Goal: Check status: Check status

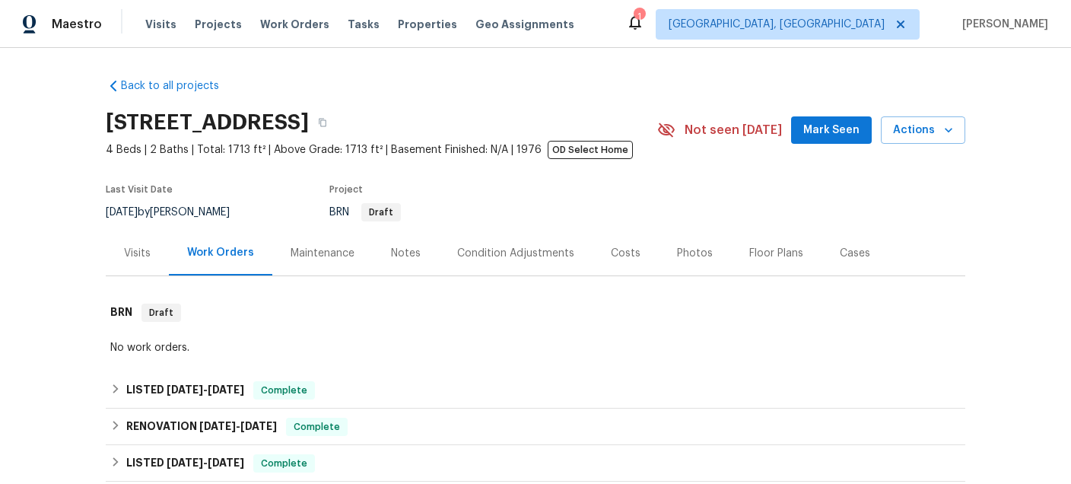
scroll to position [71, 0]
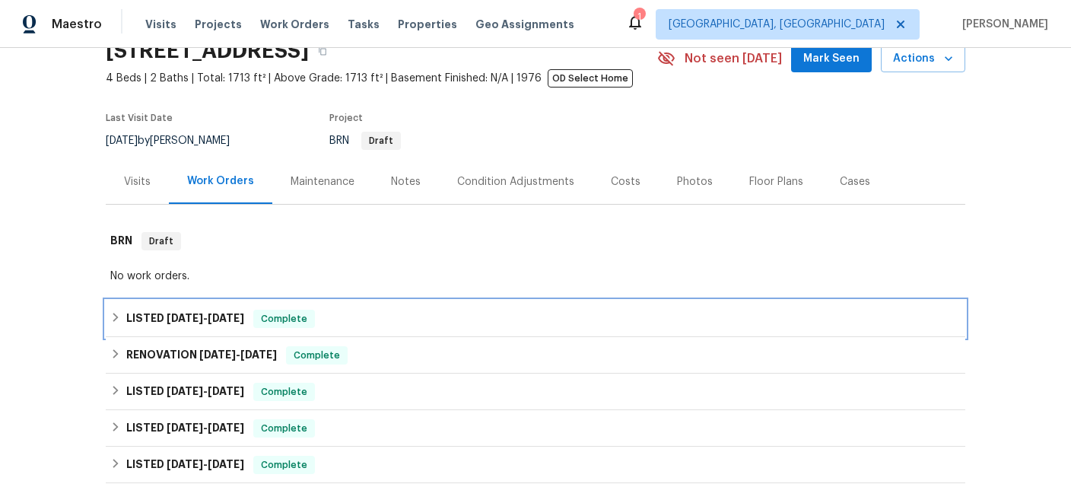
click at [225, 319] on span "[DATE]" at bounding box center [226, 318] width 37 height 11
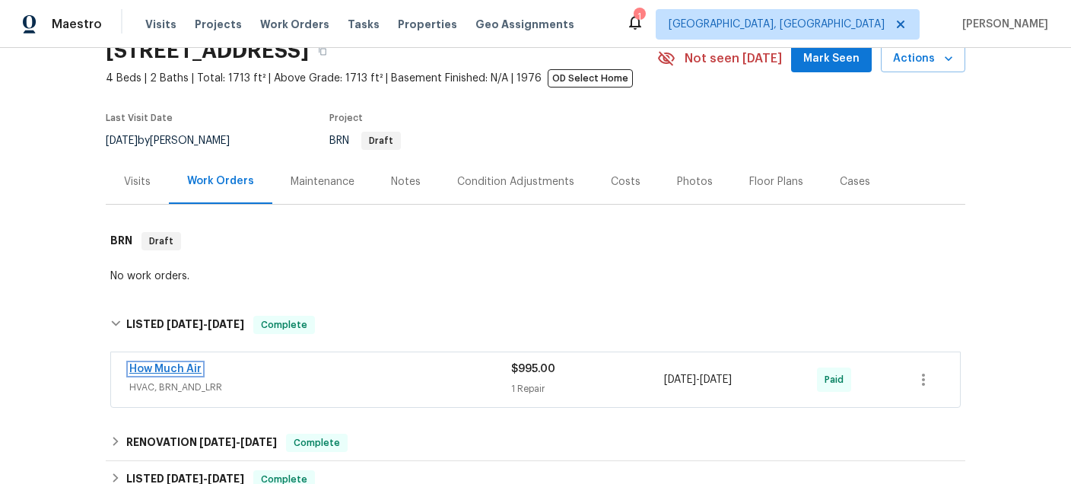
click at [181, 369] on link "How Much Air" at bounding box center [165, 369] width 72 height 11
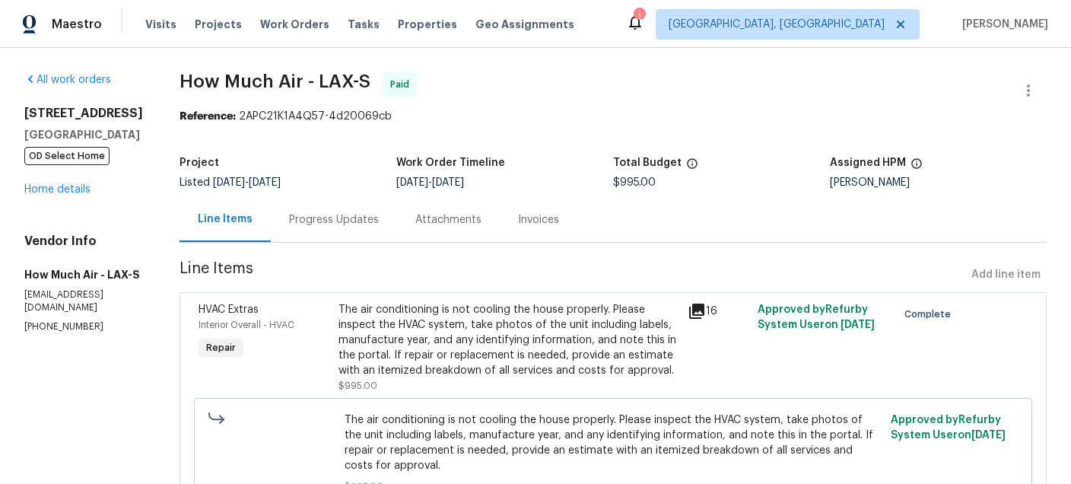
click at [523, 214] on div "Invoices" at bounding box center [538, 219] width 41 height 15
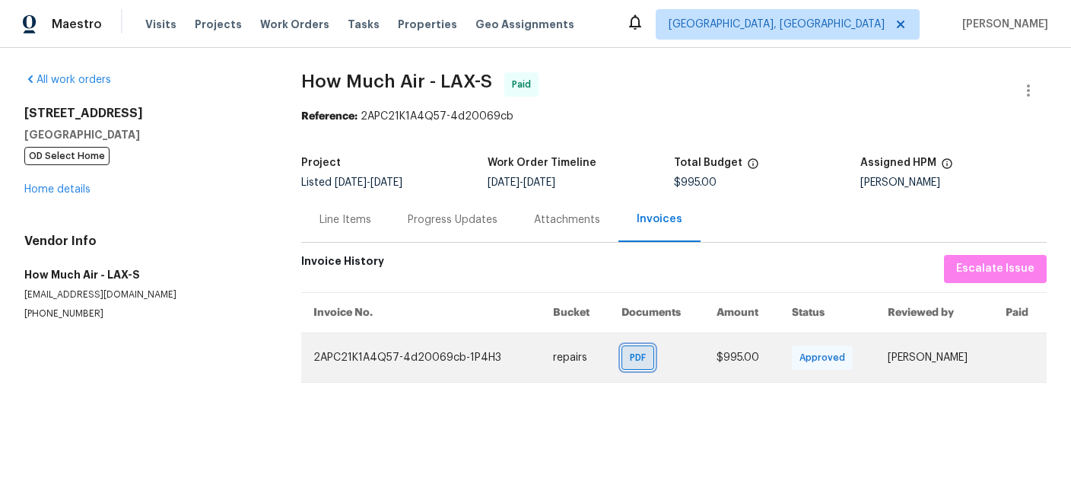
click at [630, 354] on span "PDF" at bounding box center [641, 357] width 22 height 15
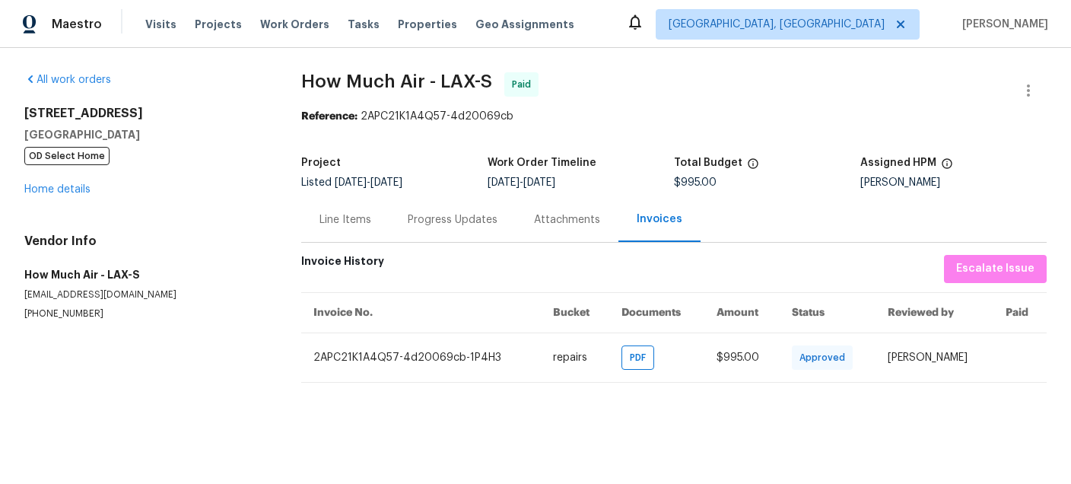
click at [363, 219] on div "Line Items" at bounding box center [345, 219] width 52 height 15
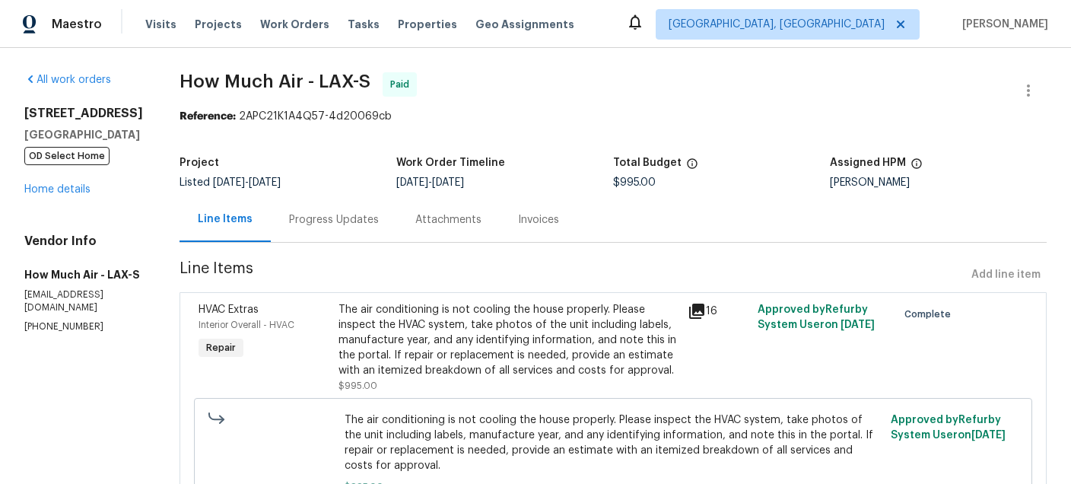
click at [335, 307] on div "The air conditioning is not cooling the house properly. Please inspect the HVAC…" at bounding box center [508, 347] width 349 height 100
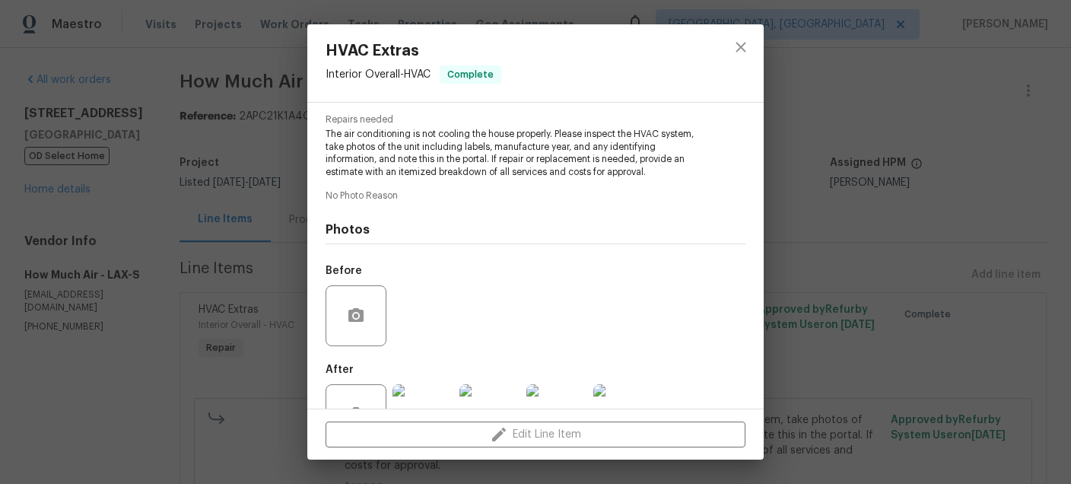
scroll to position [204, 0]
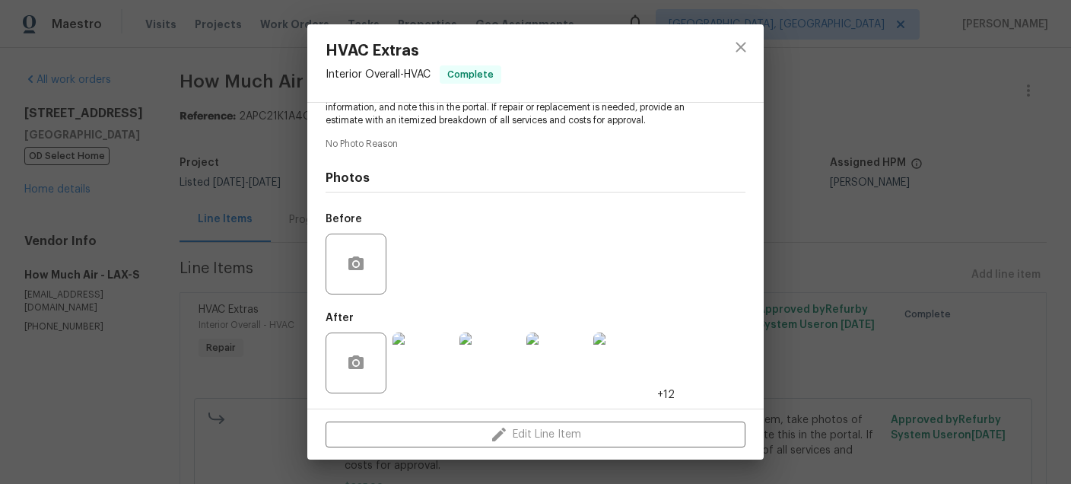
click at [818, 229] on div "HVAC Extras Interior Overall - HVAC Complete Vendor How Much Air Account Catego…" at bounding box center [535, 242] width 1071 height 484
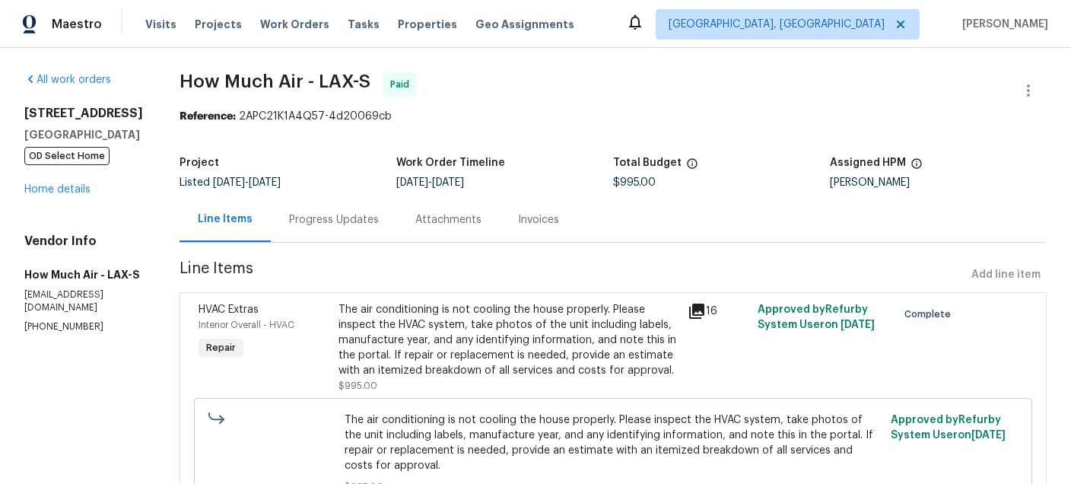
click at [314, 224] on div "Progress Updates" at bounding box center [334, 219] width 90 height 15
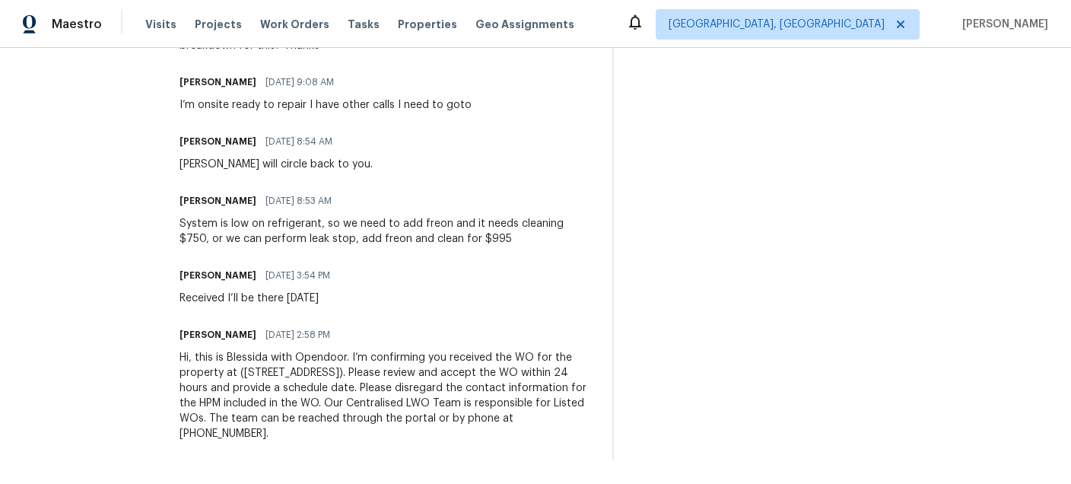
scroll to position [1056, 0]
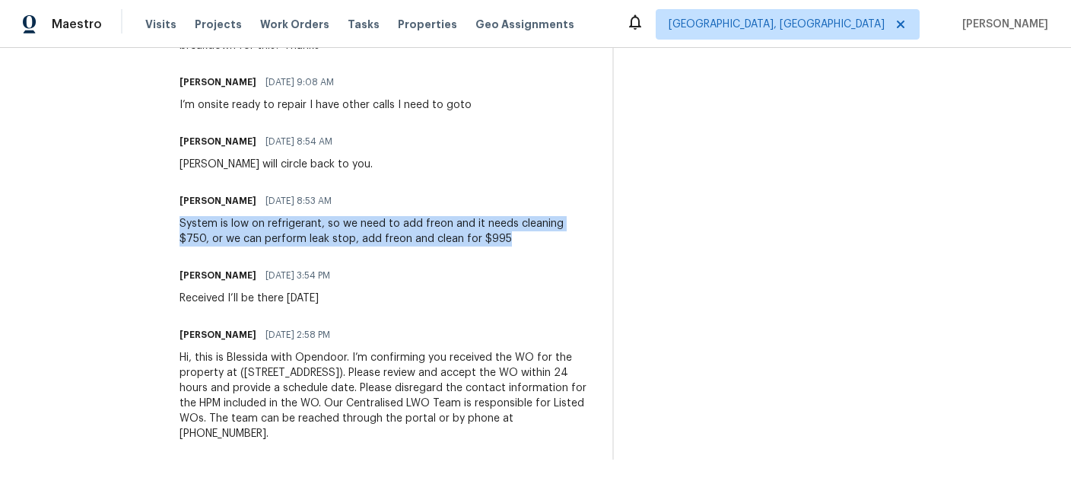
drag, startPoint x: 178, startPoint y: 231, endPoint x: 477, endPoint y: 249, distance: 299.5
click at [477, 246] on div "System is low on refrigerant, so we need to add freon and it needs cleaning $75…" at bounding box center [387, 231] width 415 height 30
copy div "System is low on refrigerant, so we need to add freon and it needs cleaning $75…"
